Goal: Task Accomplishment & Management: Manage account settings

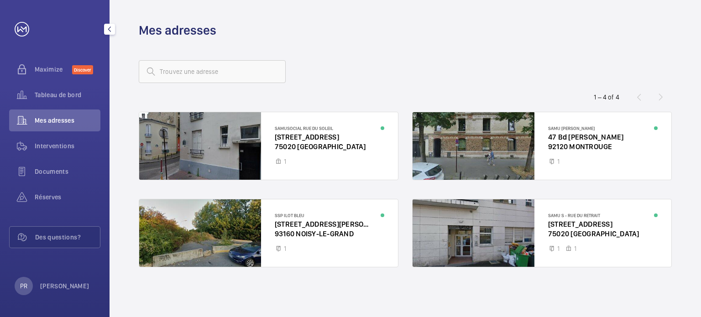
click at [62, 292] on div "PR [PERSON_NAME]" at bounding box center [52, 286] width 75 height 18
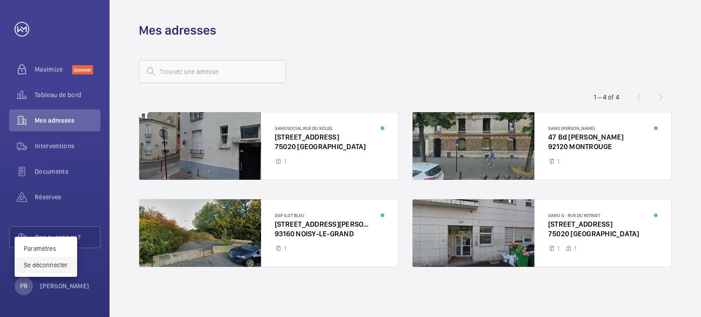
click at [50, 262] on p "Se déconnecter" at bounding box center [46, 264] width 44 height 9
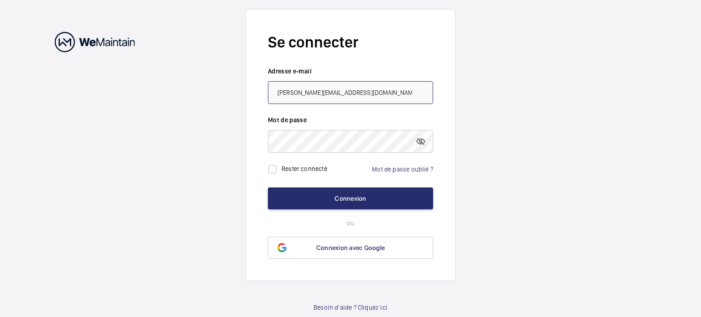
drag, startPoint x: 365, startPoint y: 93, endPoint x: 228, endPoint y: 95, distance: 137.3
click at [228, 95] on wm-front-auth-container "Se connecter Adresse e-mail [PERSON_NAME][EMAIL_ADDRESS][DOMAIN_NAME] Mot de pa…" at bounding box center [350, 160] width 701 height 321
paste input "entretienmaintenance.dimg"
type input "[EMAIL_ADDRESS][DOMAIN_NAME]"
click at [247, 147] on form "Se connecter Adresse e-mail [EMAIL_ADDRESS][DOMAIN_NAME] Mot de passe Rester co…" at bounding box center [350, 145] width 210 height 272
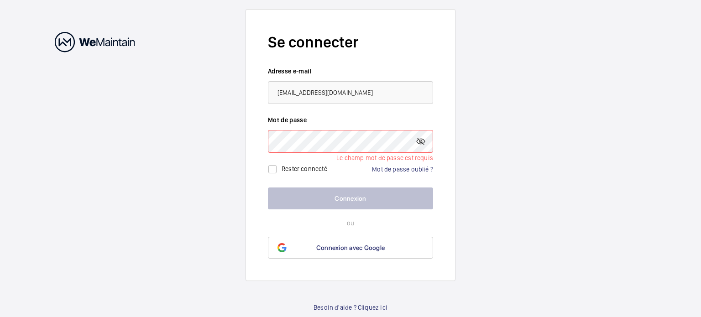
click at [485, 151] on wm-front-auth-container "Se connecter Adresse e-mail [EMAIL_ADDRESS][DOMAIN_NAME] Mot de passe Le champ …" at bounding box center [350, 160] width 701 height 321
click at [400, 170] on link "Mot de passe oublié ?" at bounding box center [402, 169] width 61 height 7
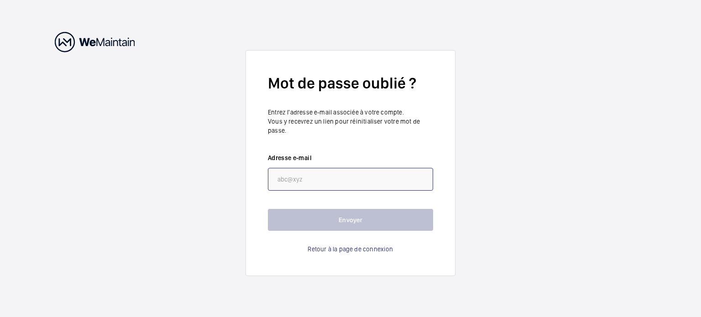
click at [375, 181] on input "email" at bounding box center [350, 179] width 165 height 23
paste input "[EMAIL_ADDRESS][DOMAIN_NAME]"
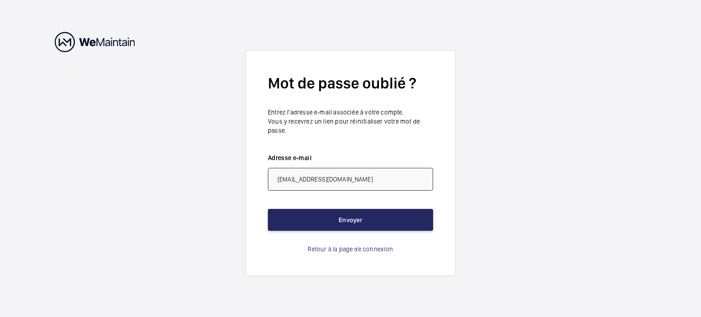
type input "[EMAIL_ADDRESS][DOMAIN_NAME]"
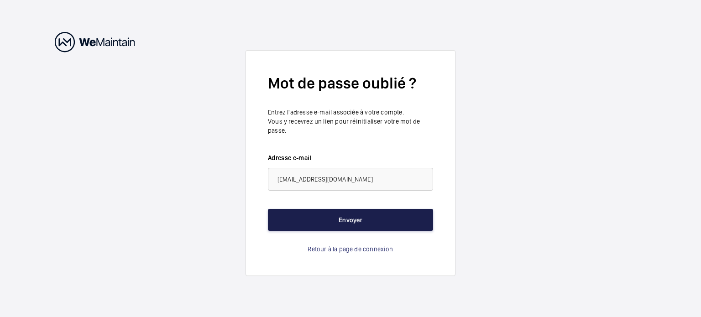
click at [371, 220] on button "Envoyer" at bounding box center [350, 220] width 165 height 22
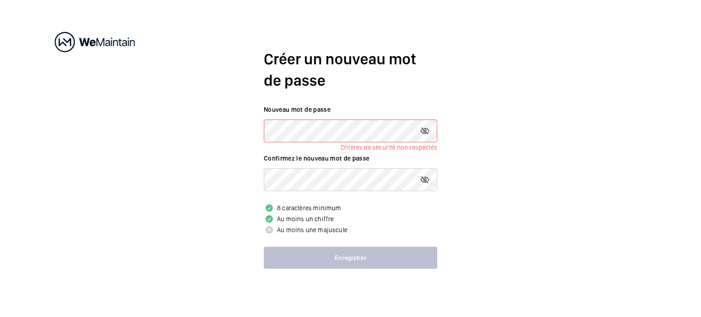
click at [239, 130] on div "Créer un nouveau mot de passe Nouveau mot de passe Critères de sécurité non res…" at bounding box center [350, 158] width 701 height 317
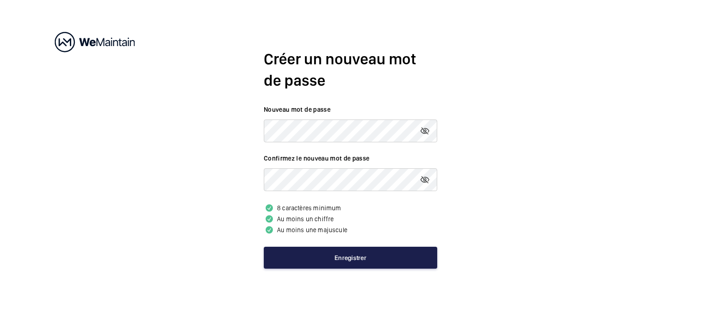
click at [332, 255] on button "Enregistrer" at bounding box center [350, 258] width 173 height 22
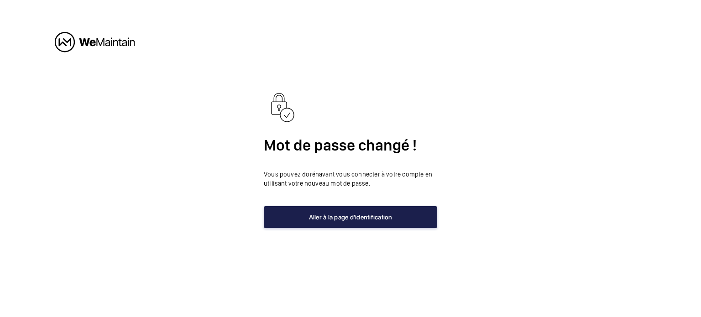
click at [349, 219] on button "Aller à la page d'identification" at bounding box center [350, 217] width 173 height 22
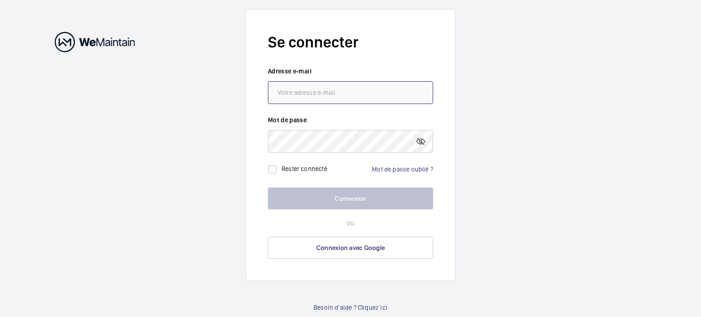
type input "[PERSON_NAME][EMAIL_ADDRESS][DOMAIN_NAME]"
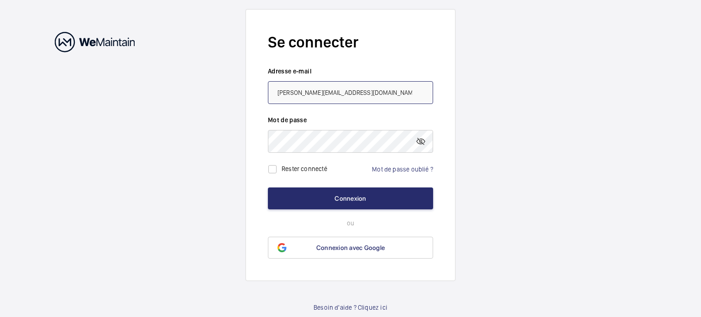
drag, startPoint x: 369, startPoint y: 93, endPoint x: 236, endPoint y: 96, distance: 132.8
click at [236, 96] on wm-front-auth-container "Se connecter Adresse e-mail [PERSON_NAME][EMAIL_ADDRESS][DOMAIN_NAME] Mot de pa…" at bounding box center [350, 160] width 701 height 321
type input "[EMAIL_ADDRESS][DOMAIN_NAME]"
click at [423, 139] on mat-icon at bounding box center [420, 141] width 11 height 11
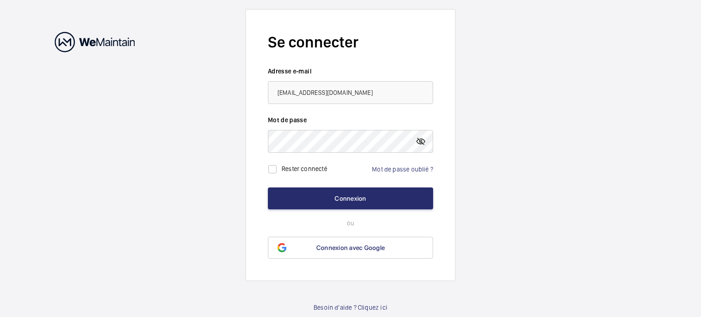
click at [423, 139] on mat-icon at bounding box center [420, 141] width 11 height 11
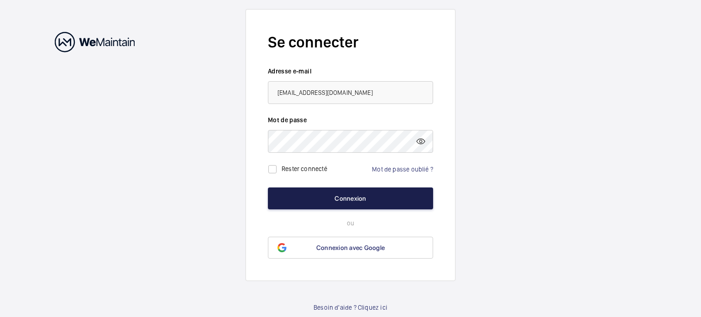
click at [371, 193] on button "Connexion" at bounding box center [350, 198] width 165 height 22
